Goal: Information Seeking & Learning: Learn about a topic

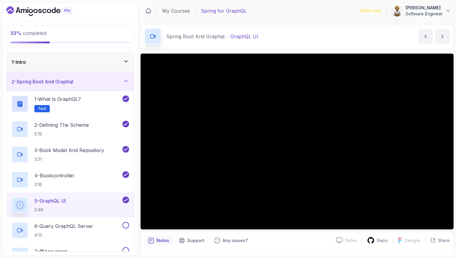
scroll to position [16, 0]
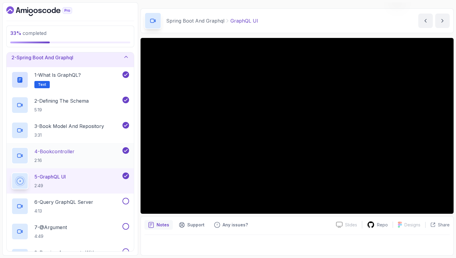
click at [64, 157] on h2 "4 - Bookcontroller 2:16" at bounding box center [54, 156] width 40 height 16
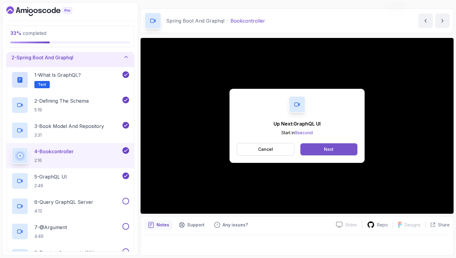
click at [320, 151] on button "Next" at bounding box center [328, 149] width 57 height 12
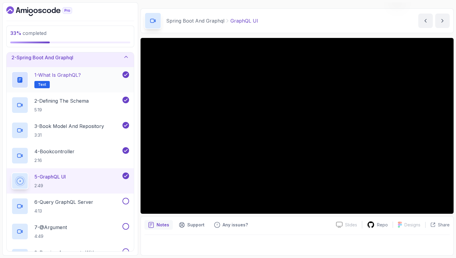
click at [61, 77] on p "1 - What is GraphQL?" at bounding box center [57, 74] width 46 height 7
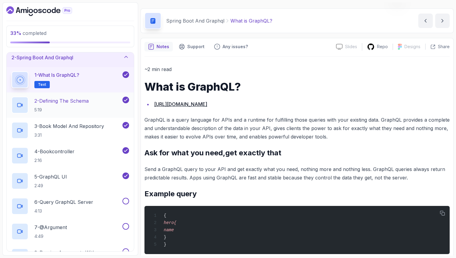
click at [63, 99] on p "2 - Defining The Schema" at bounding box center [61, 100] width 54 height 7
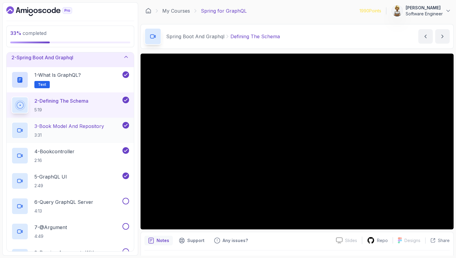
click at [67, 123] on p "3 - Book Model And Repository" at bounding box center [69, 126] width 70 height 7
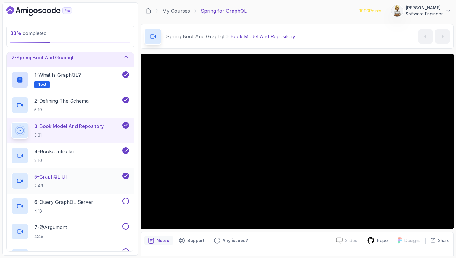
click at [70, 178] on div "5 - GraphQL UI 2:49" at bounding box center [66, 181] width 110 height 17
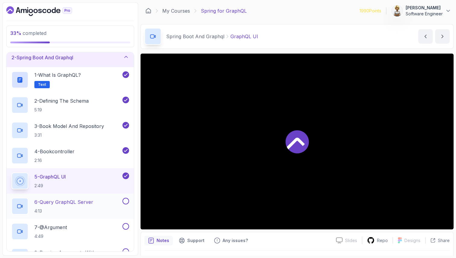
click at [70, 204] on p "6 - Query GraphQL Server" at bounding box center [63, 202] width 59 height 7
